Goal: Task Accomplishment & Management: Manage account settings

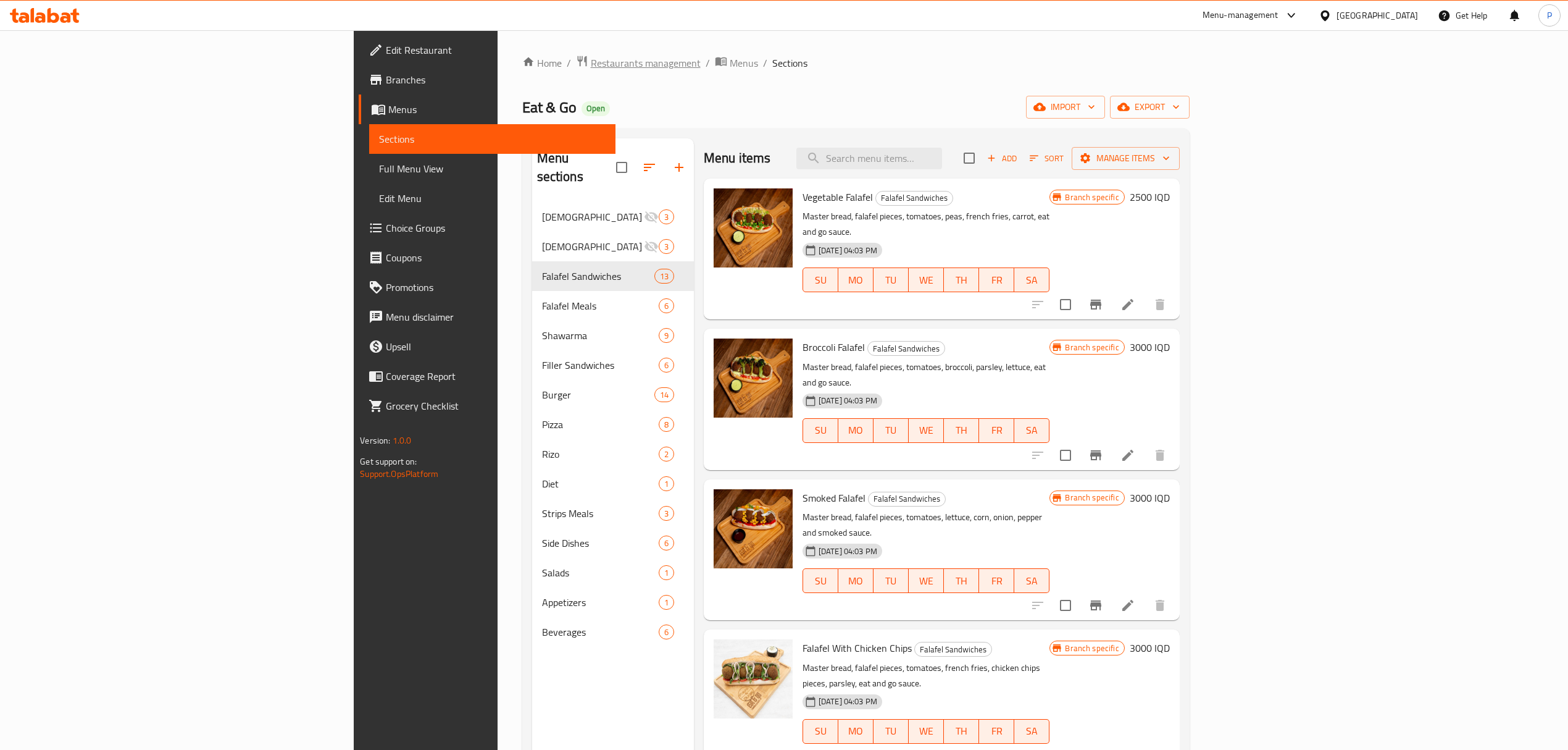
click at [591, 64] on span "Restaurants management" at bounding box center [646, 63] width 110 height 15
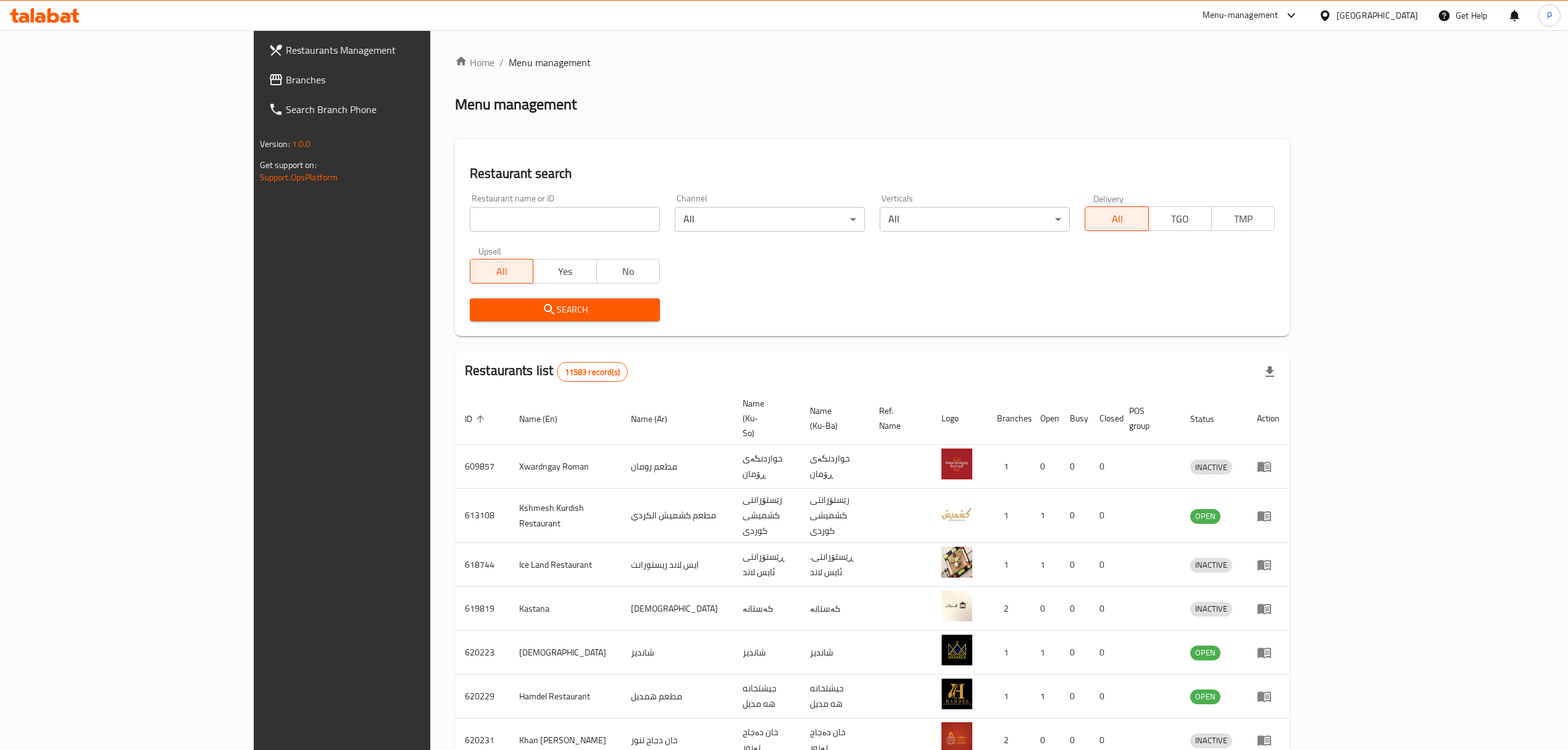
click at [470, 219] on input "search" at bounding box center [565, 219] width 190 height 24
click button "Search" at bounding box center [565, 310] width 190 height 23
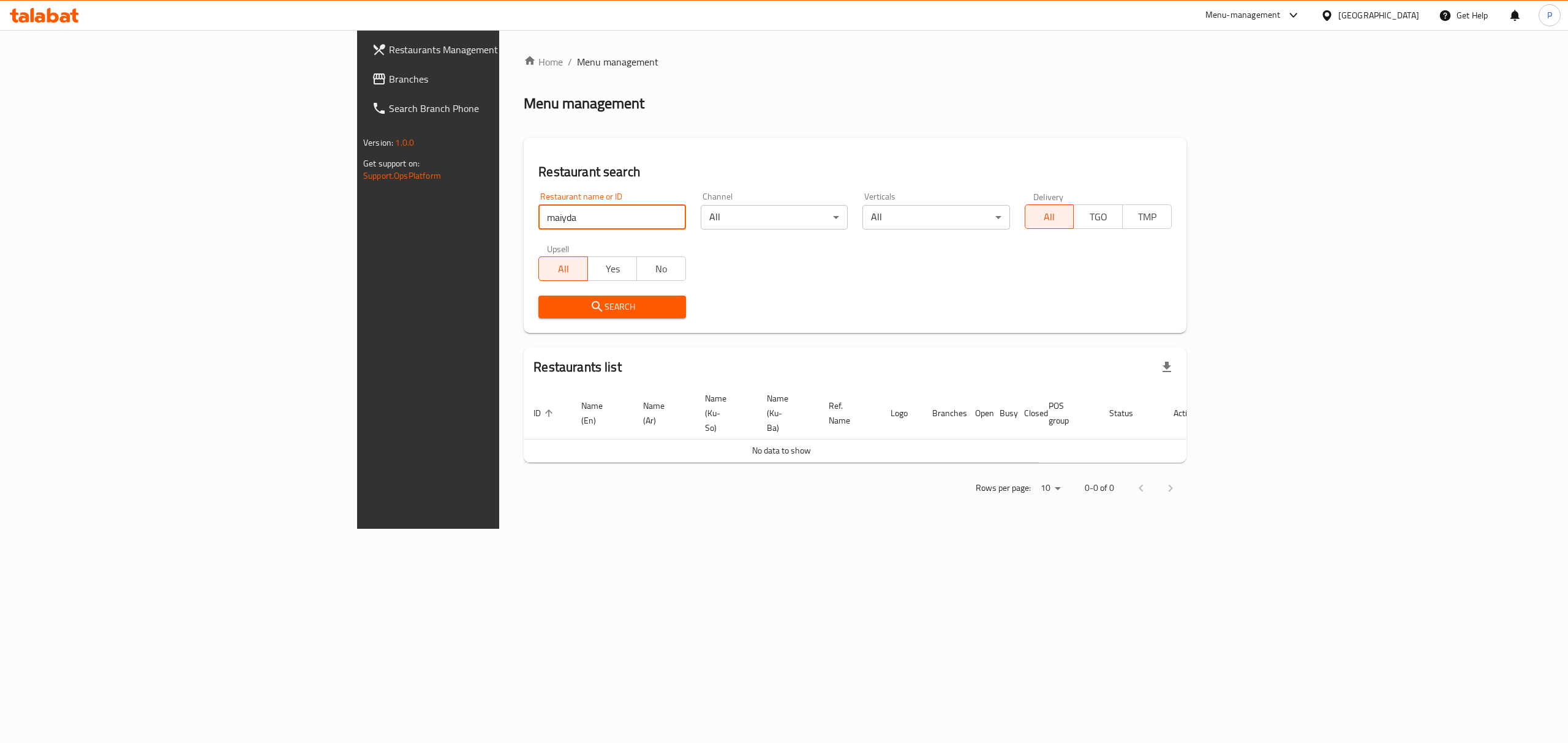
click at [538, 215] on input "maiyda" at bounding box center [612, 217] width 147 height 24
click button "Search" at bounding box center [612, 307] width 147 height 22
drag, startPoint x: 375, startPoint y: 223, endPoint x: 367, endPoint y: 216, distance: 10.6
click at [538, 216] on input "maiyda" at bounding box center [612, 217] width 147 height 24
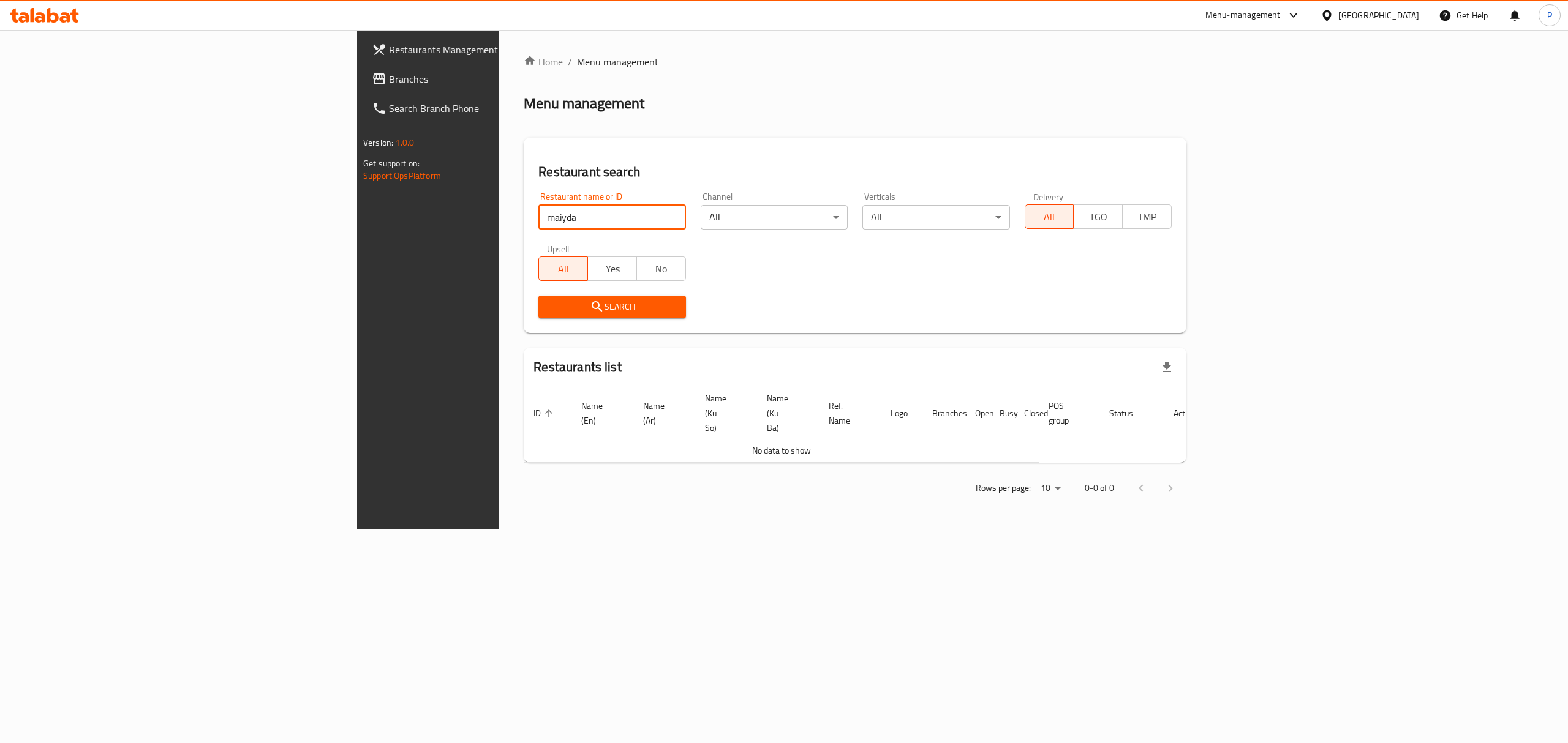
click at [538, 216] on input "maiyda" at bounding box center [612, 217] width 147 height 24
click at [538, 214] on input "maiyda" at bounding box center [612, 217] width 147 height 24
type input "mayida"
click button "Search" at bounding box center [612, 307] width 147 height 22
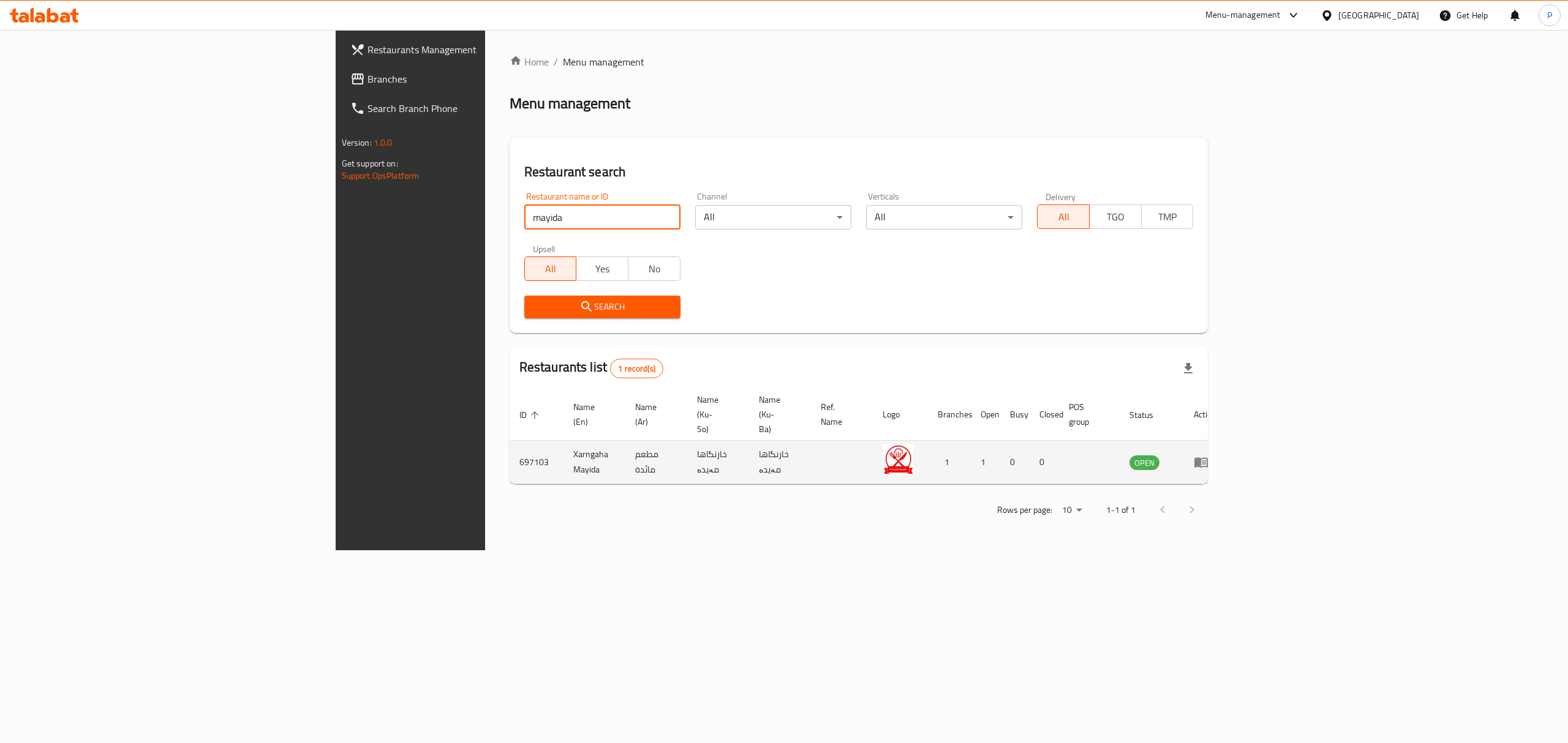
click at [1208, 455] on icon "enhanced table" at bounding box center [1201, 462] width 14 height 14
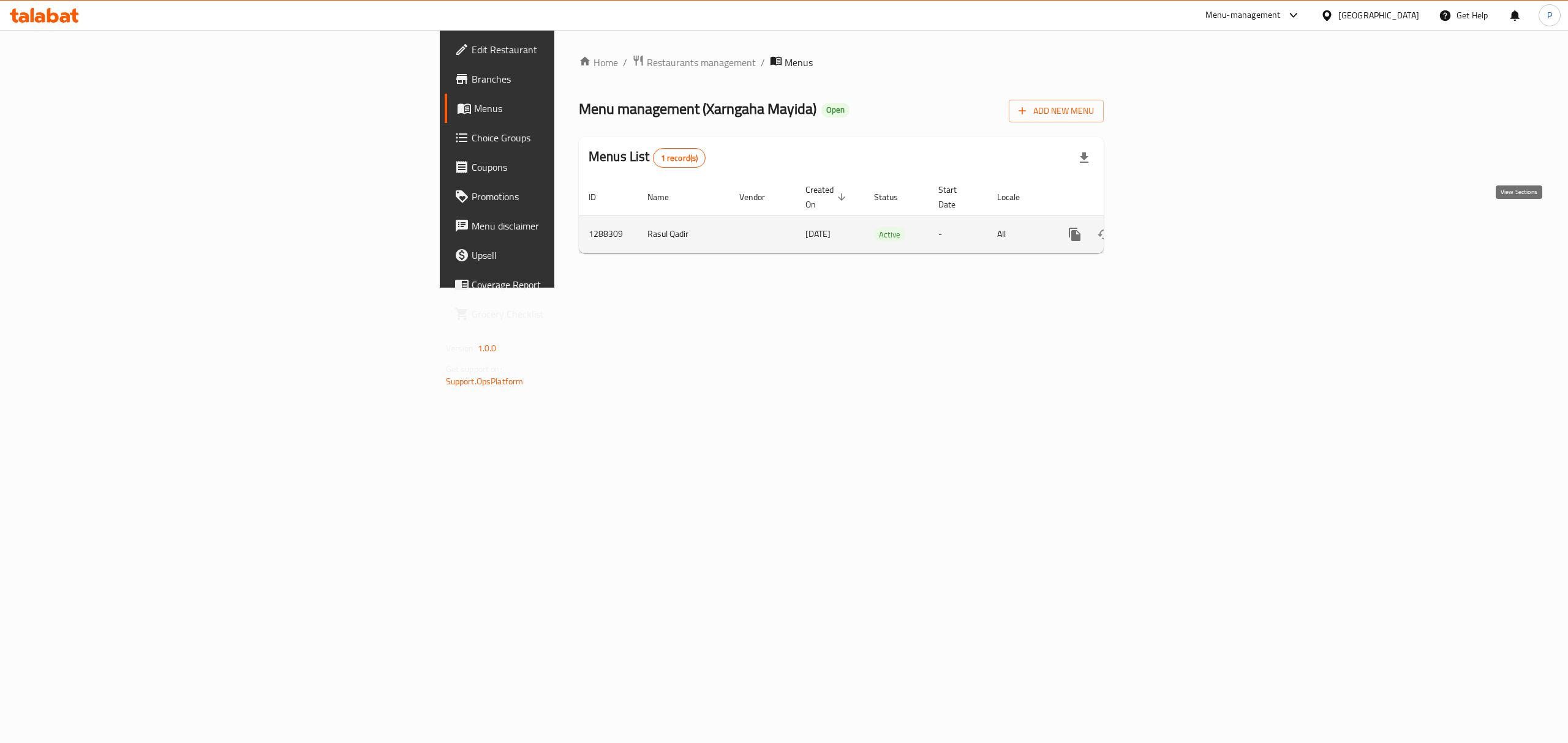
click at [1170, 227] on icon "enhanced table" at bounding box center [1163, 235] width 14 height 14
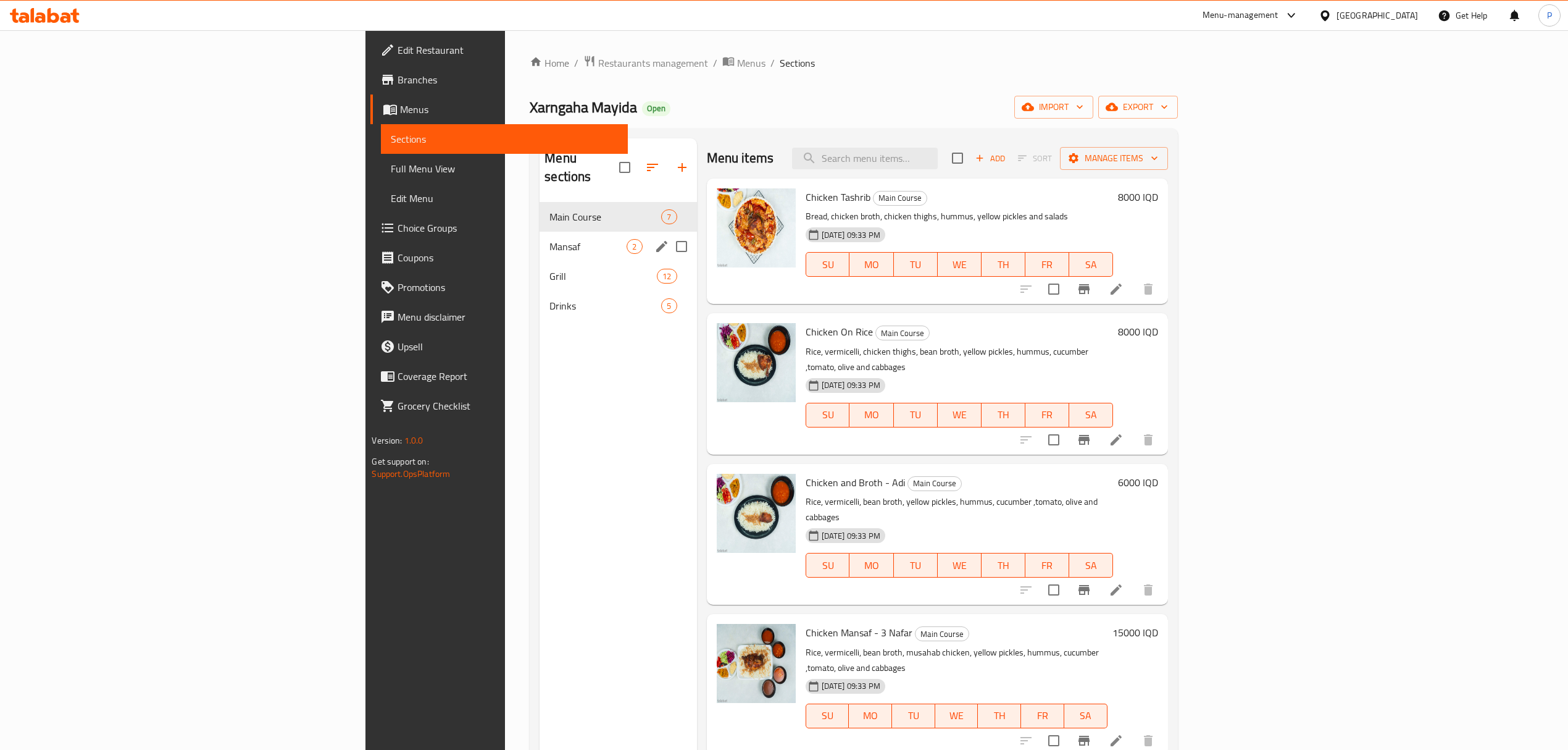
click at [540, 236] on div "Mansaf 2" at bounding box center [618, 246] width 157 height 30
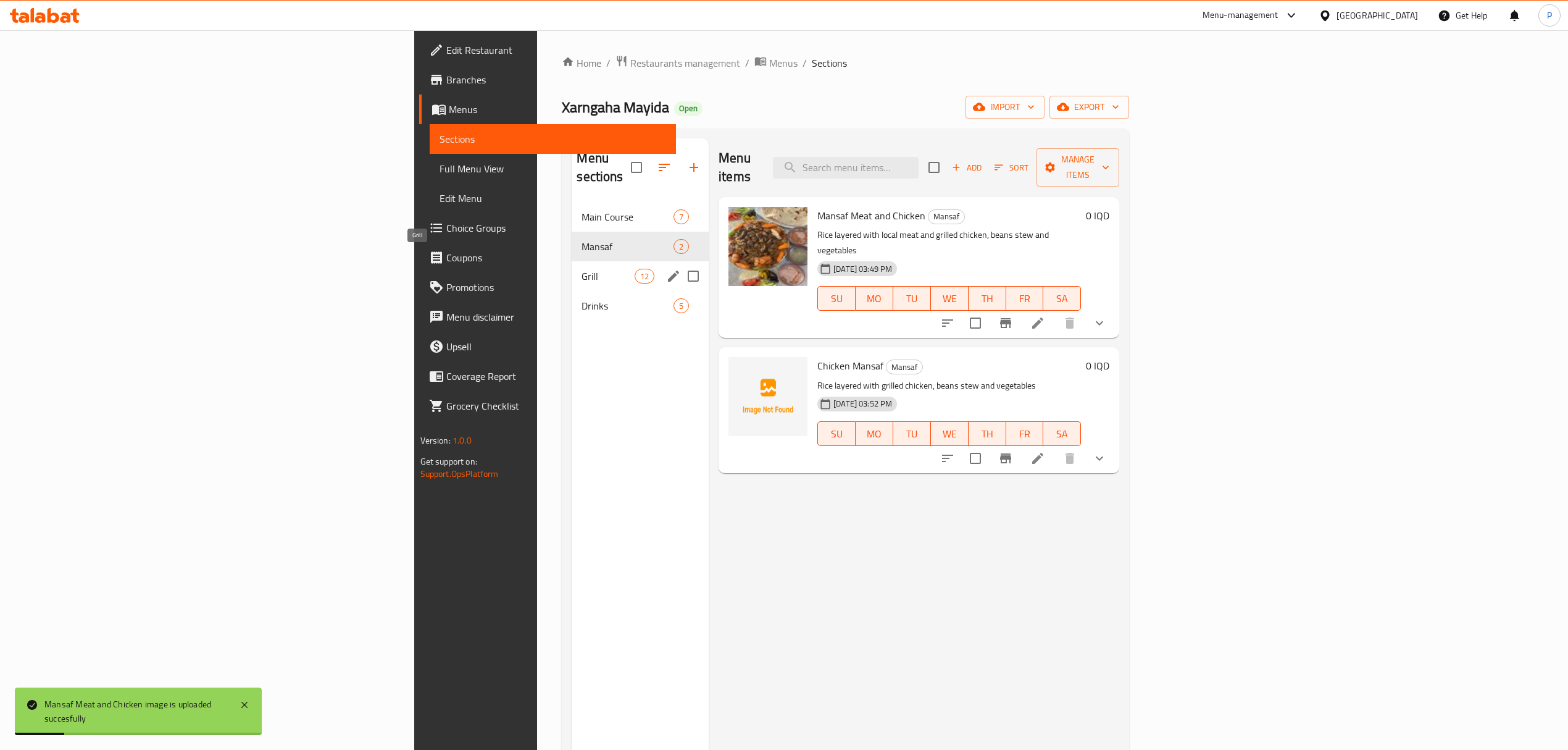
click at [582, 268] on span "Grill" at bounding box center [608, 276] width 53 height 15
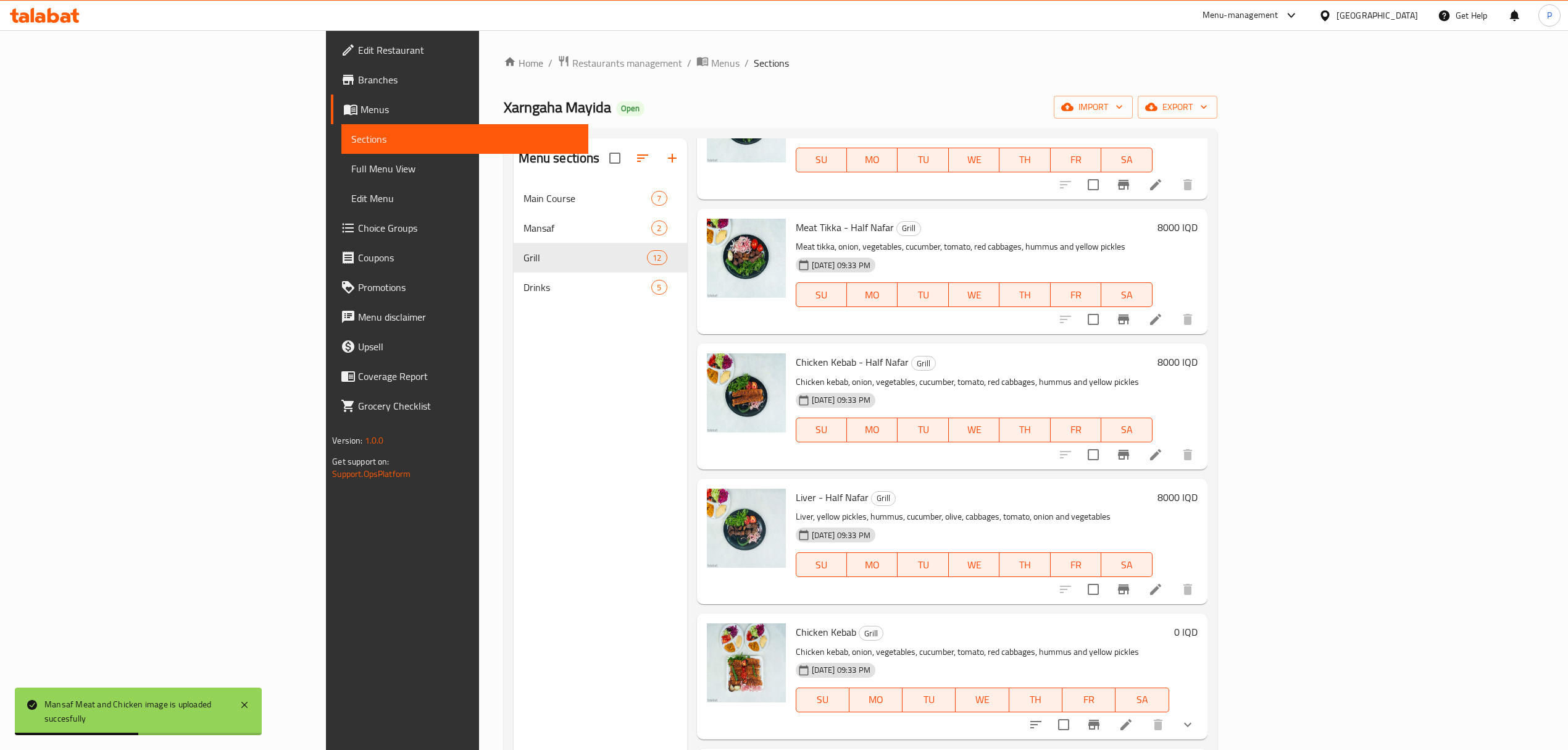
scroll to position [900, 0]
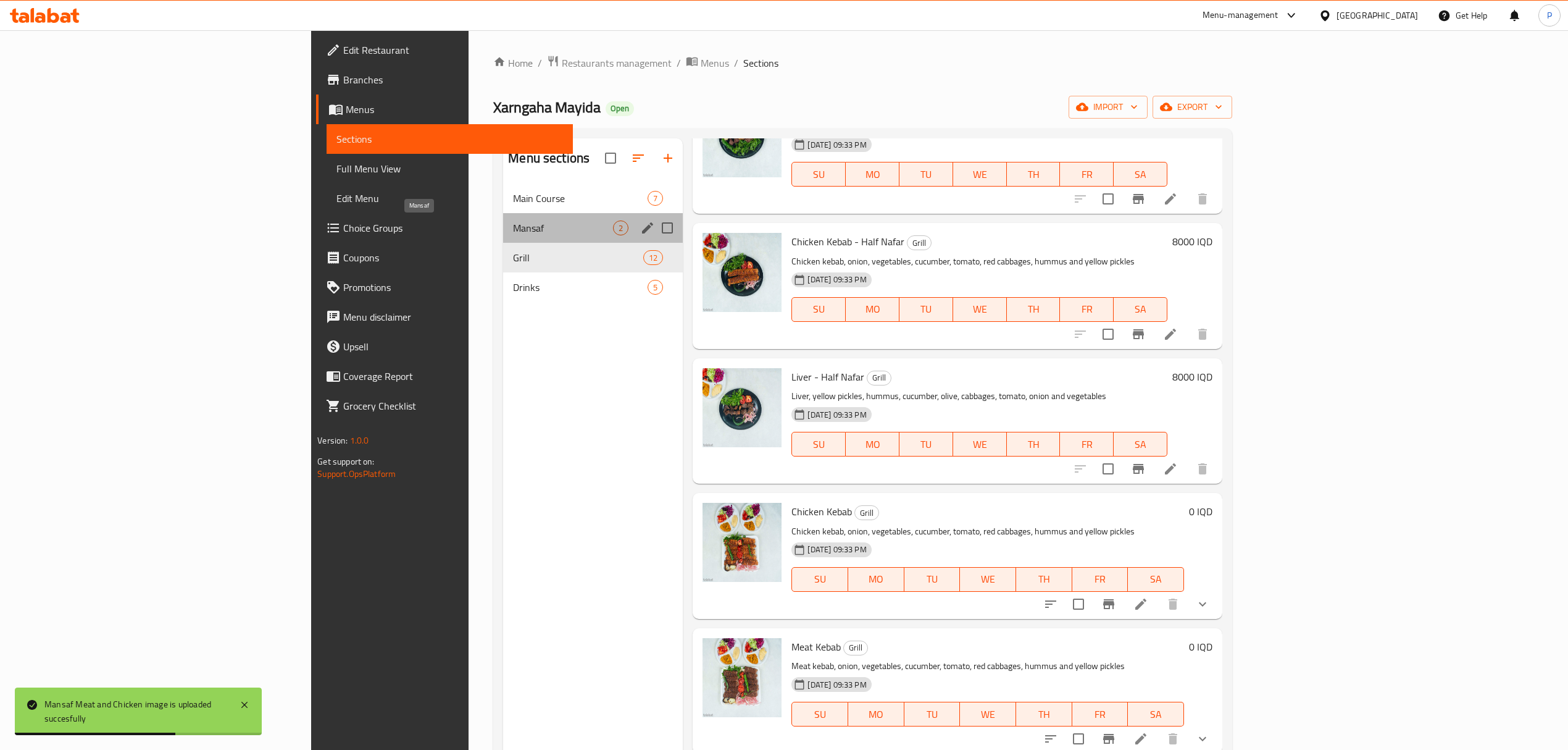
click at [513, 225] on span "Mansaf" at bounding box center [562, 228] width 100 height 15
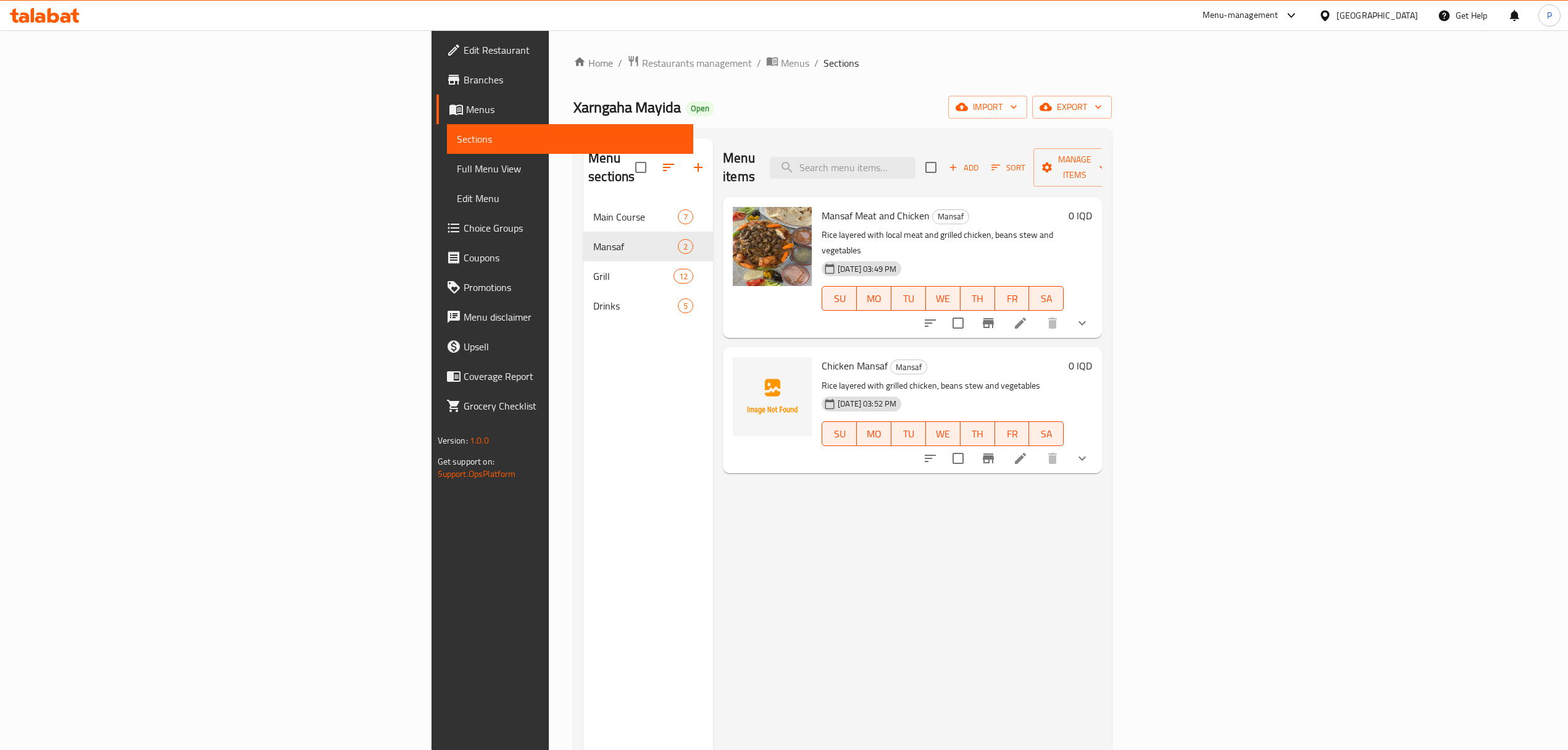
click at [1112, 84] on div "Home / Restaurants management / Menus / Sections Xarngaha Mayida Open import ex…" at bounding box center [843, 477] width 538 height 843
click at [1092, 539] on div "Menu items Add Sort Manage items Mansaf Meat and Chicken Mansaf Rice layered wi…" at bounding box center [908, 513] width 389 height 750
